Goal: Task Accomplishment & Management: Manage account settings

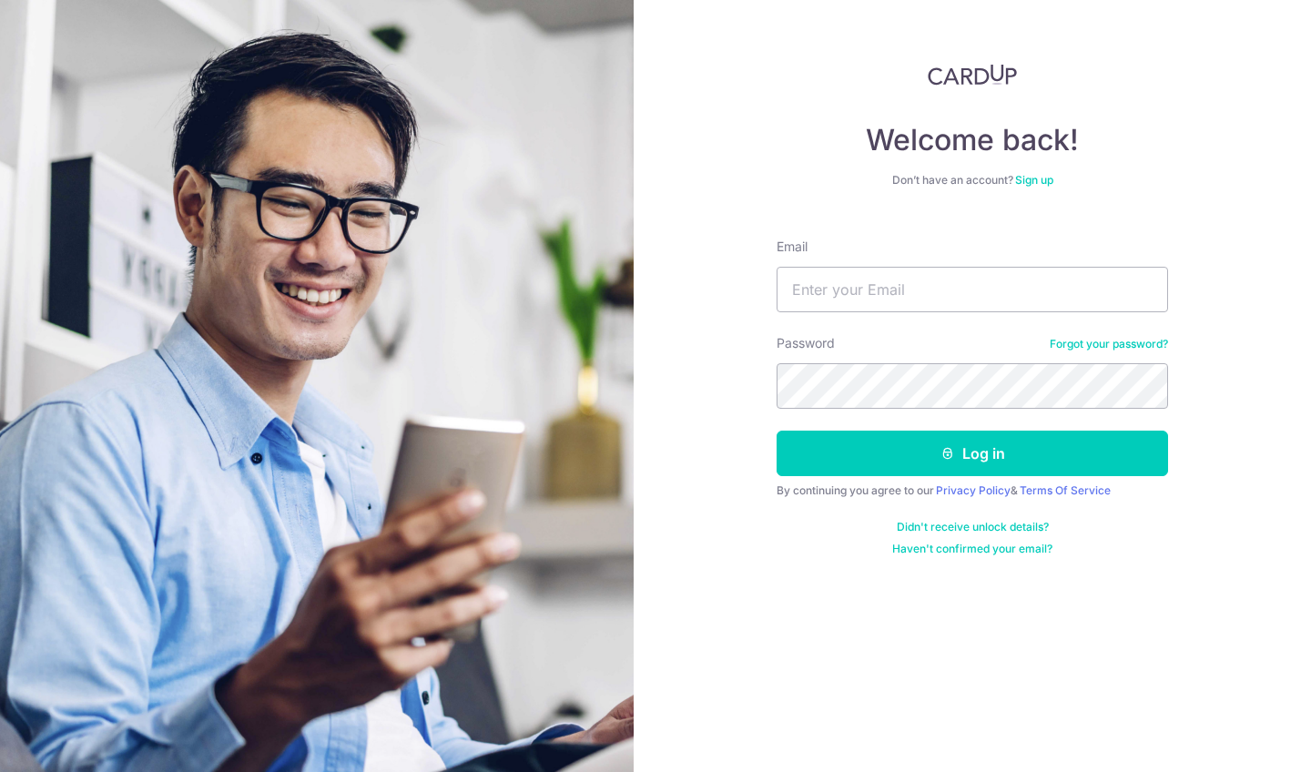
click at [1001, 315] on form "Email Password Forgot your password? Log in By continuing you agree to our Priv…" at bounding box center [973, 390] width 392 height 332
type input "[PERSON_NAME][EMAIL_ADDRESS][DOMAIN_NAME]"
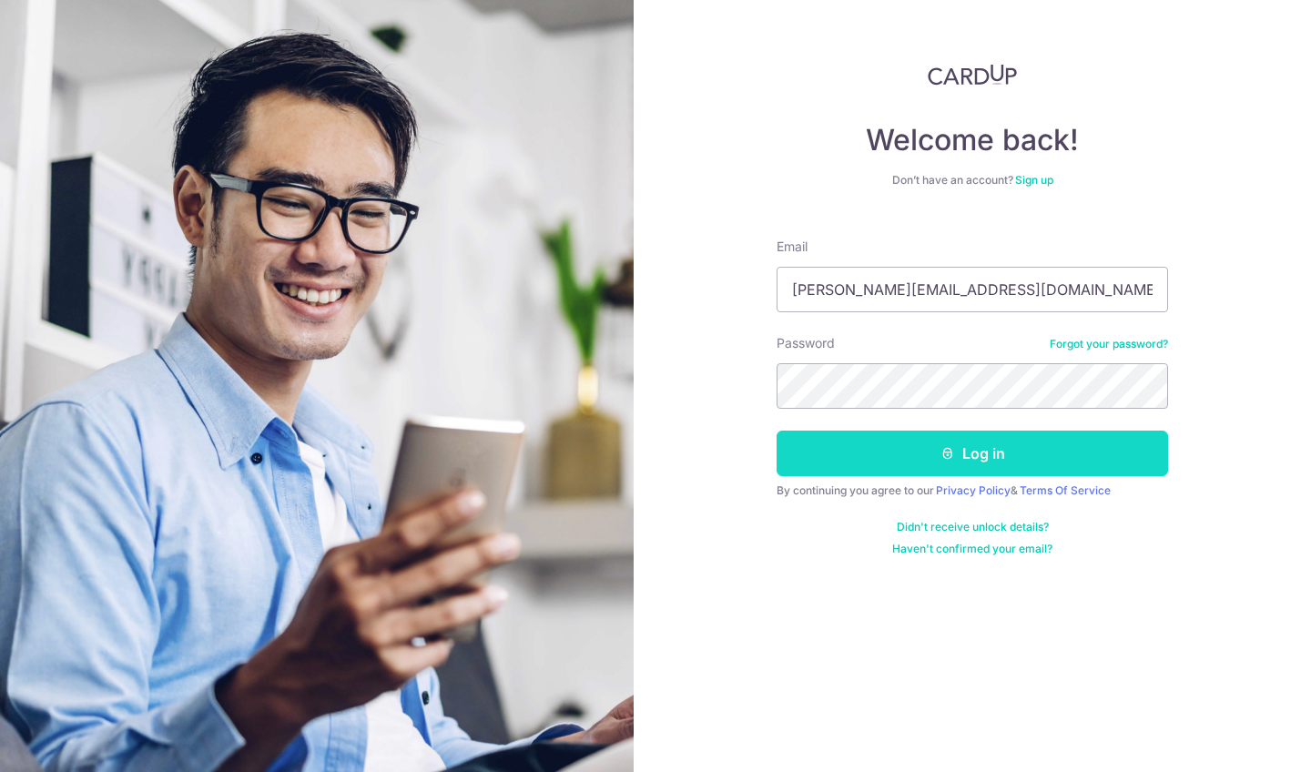
click at [968, 460] on button "Log in" at bounding box center [973, 454] width 392 height 46
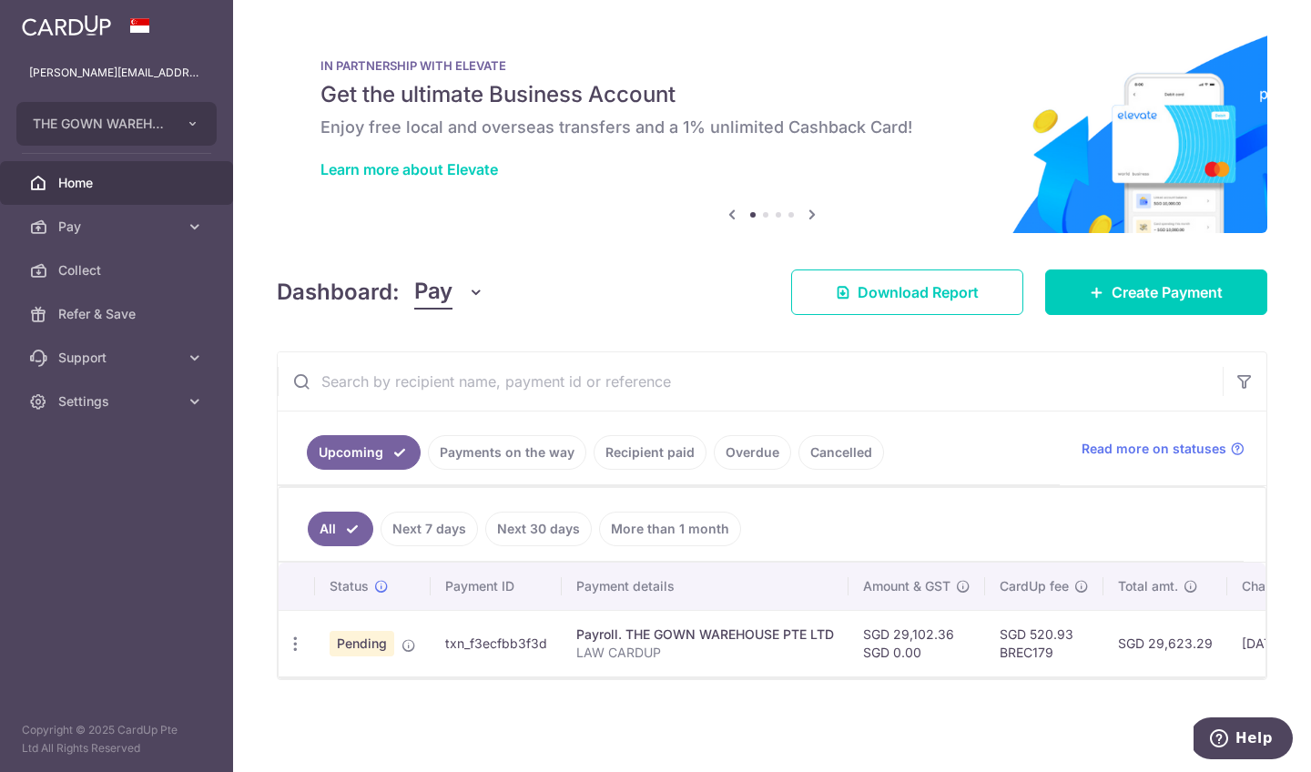
click at [666, 459] on link "Recipient paid" at bounding box center [650, 452] width 113 height 35
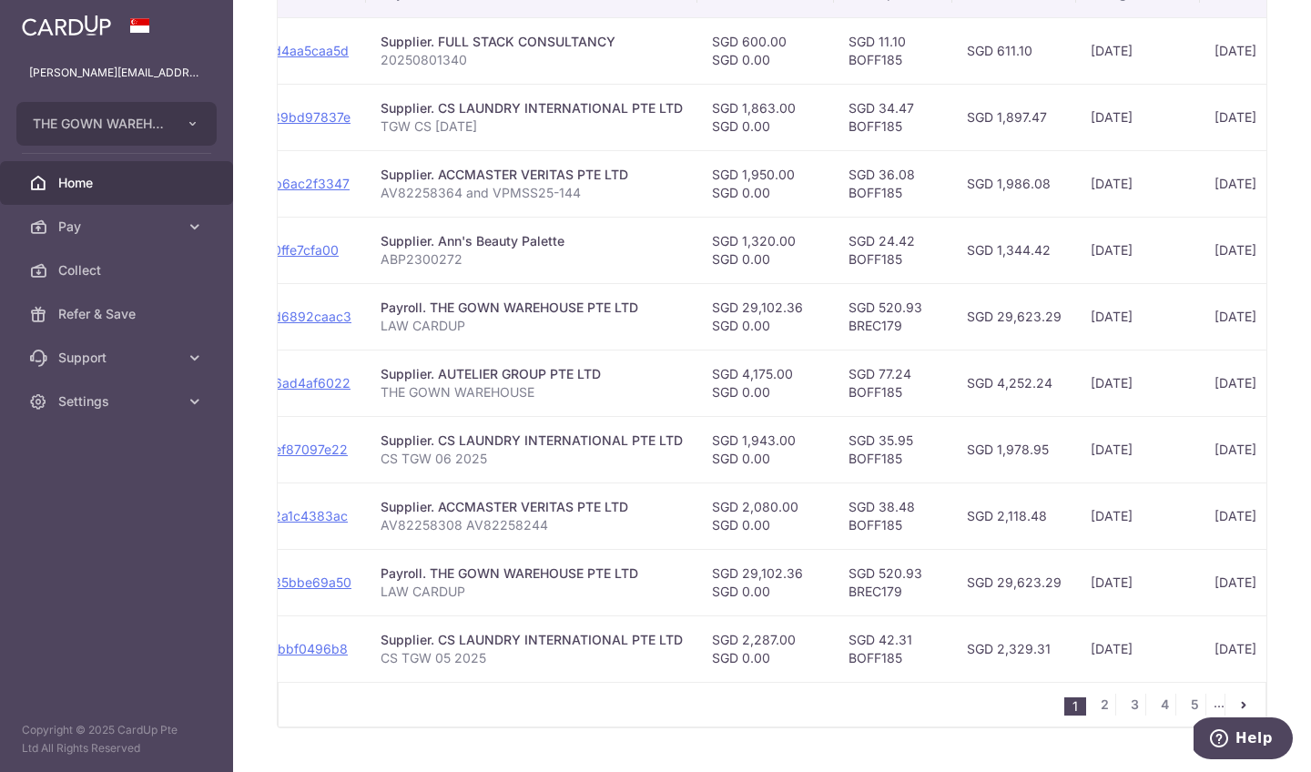
scroll to position [553, 0]
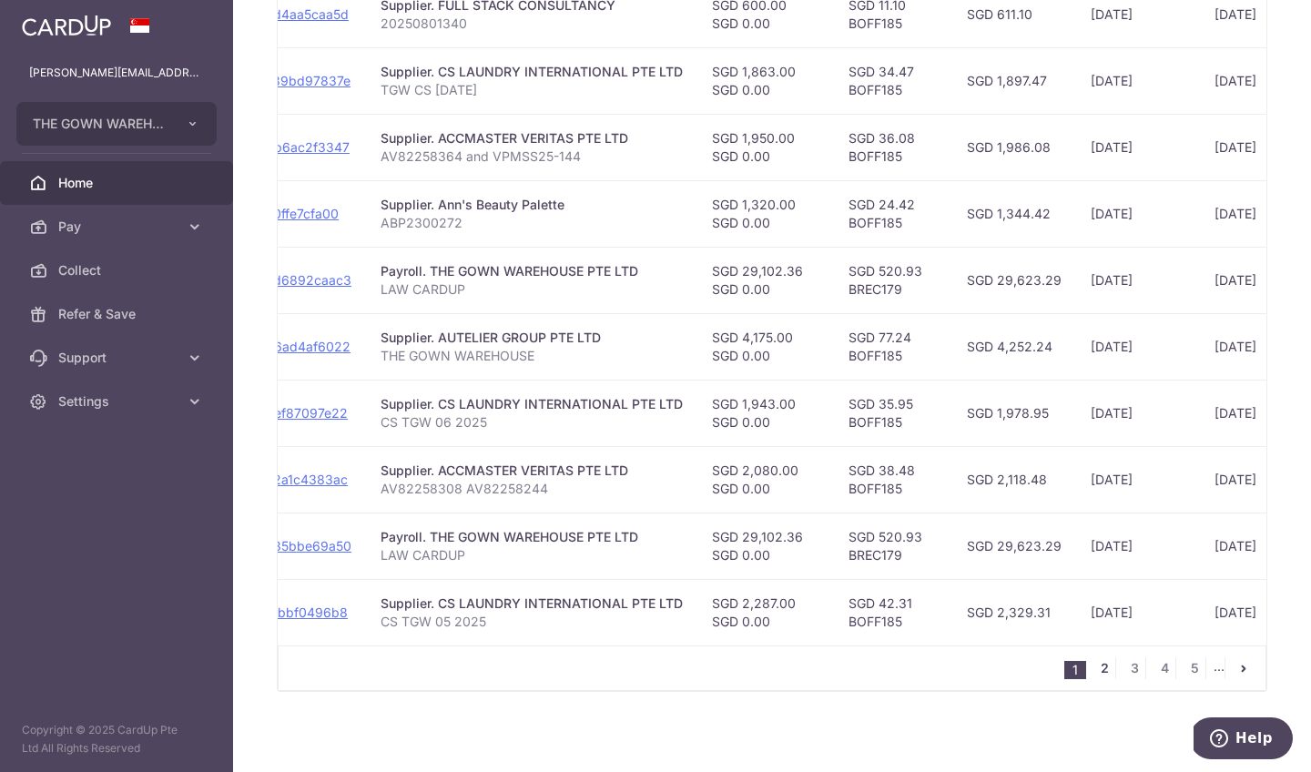
click at [1100, 668] on link "2" at bounding box center [1105, 668] width 22 height 22
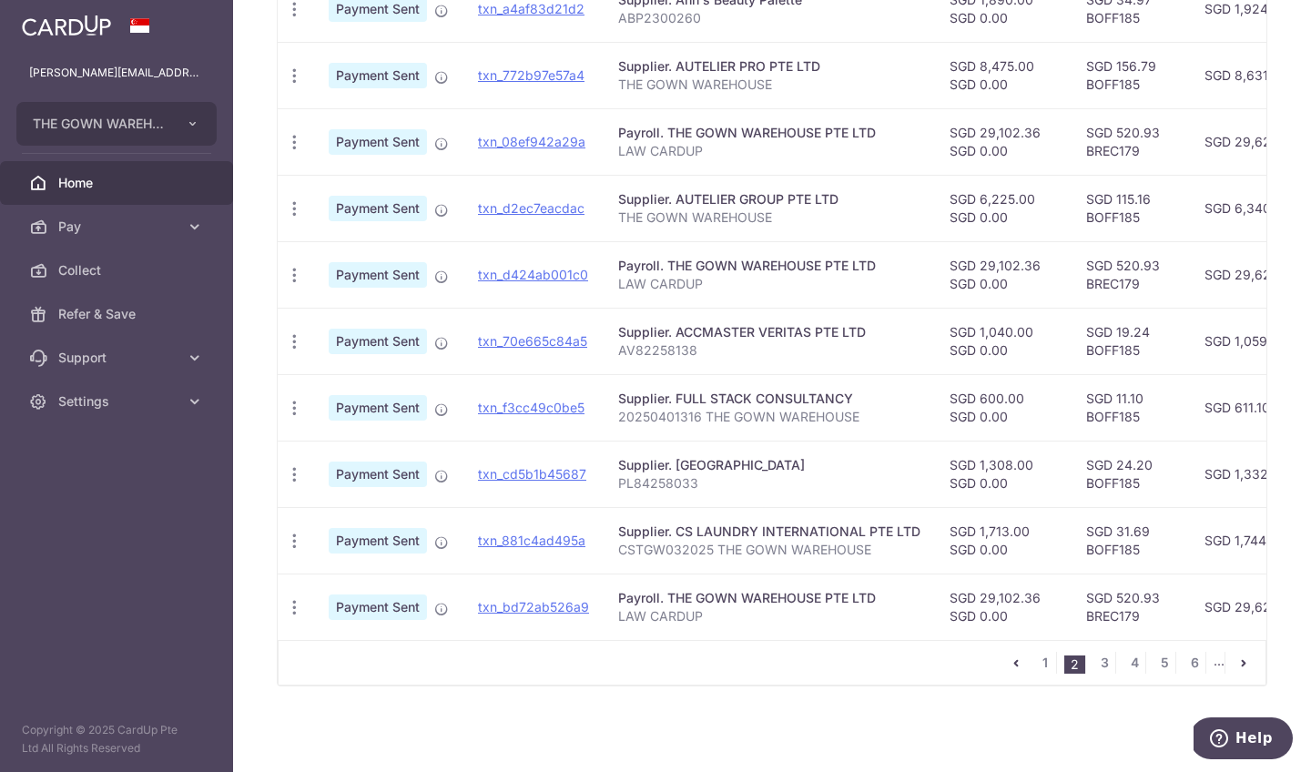
scroll to position [564, 0]
click at [1040, 667] on link "1" at bounding box center [1045, 663] width 22 height 22
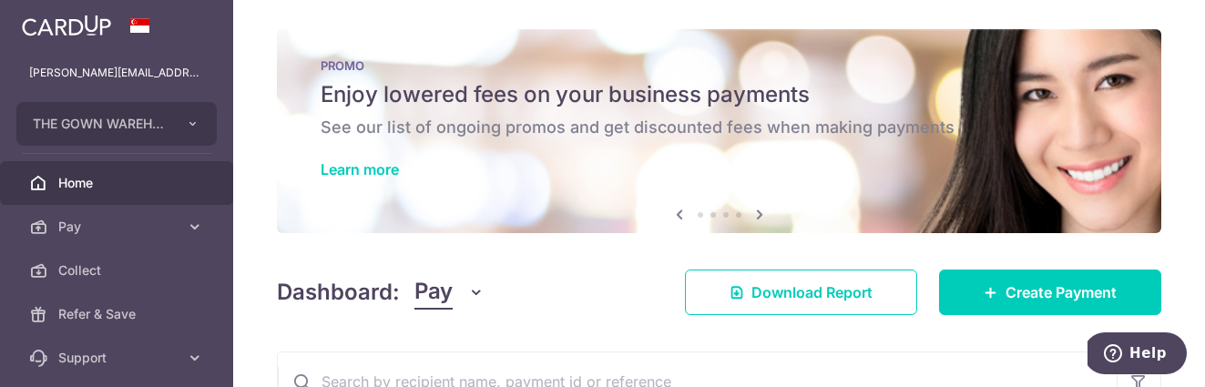
scroll to position [0, 0]
